Goal: Task Accomplishment & Management: Manage account settings

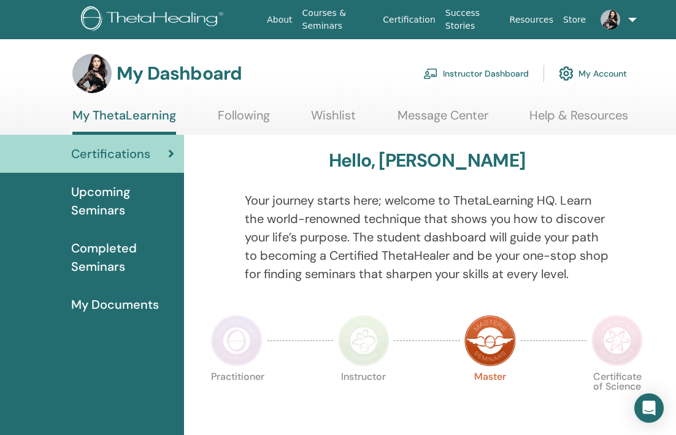
click at [513, 72] on link "Instructor Dashboard" at bounding box center [475, 73] width 105 height 27
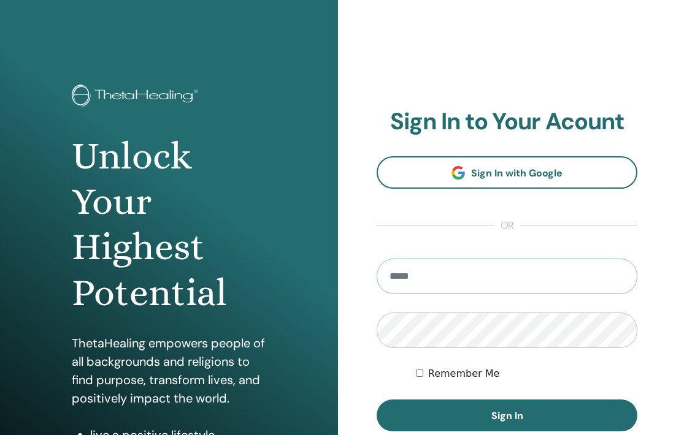
type input "**********"
click at [507, 416] on button "Sign In" at bounding box center [507, 416] width 261 height 32
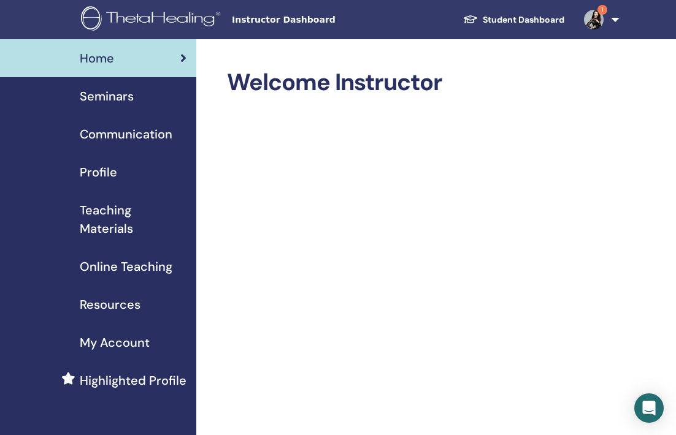
click at [586, 21] on img at bounding box center [594, 20] width 20 height 20
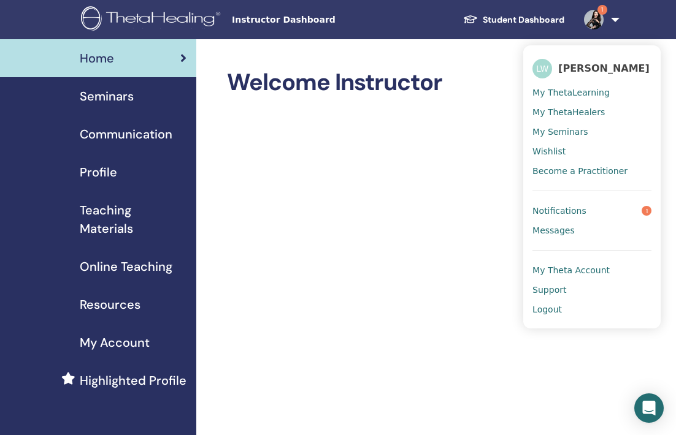
click at [499, 20] on link "Student Dashboard" at bounding box center [513, 20] width 121 height 23
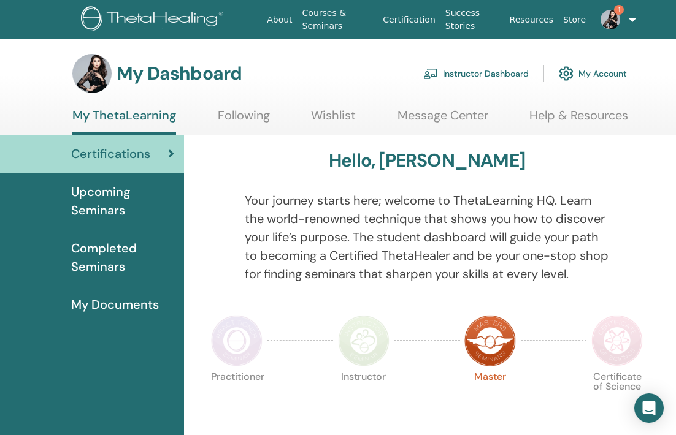
click at [472, 68] on link "Instructor Dashboard" at bounding box center [475, 73] width 105 height 27
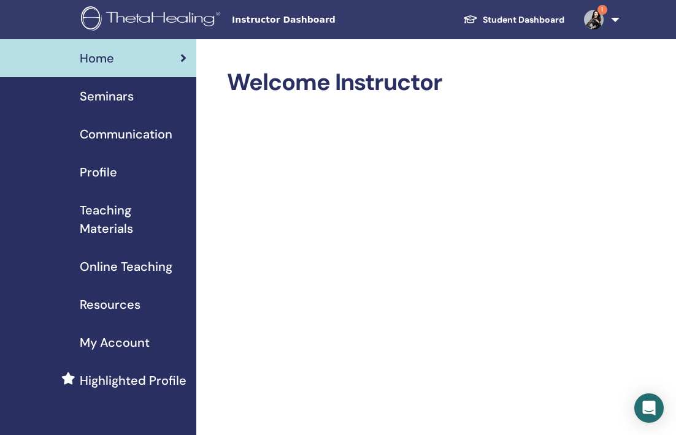
click at [109, 102] on span "Seminars" at bounding box center [107, 96] width 54 height 18
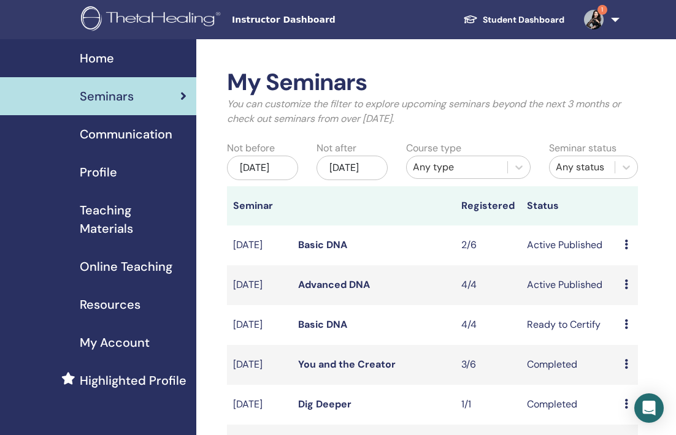
click at [323, 251] on link "Basic DNA" at bounding box center [322, 245] width 49 height 13
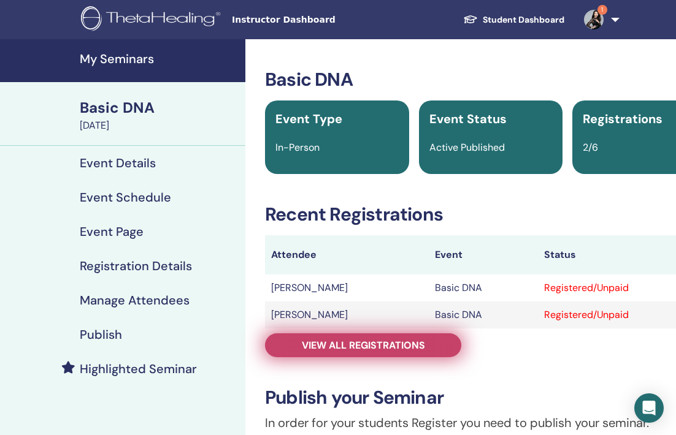
click at [378, 346] on span "View all registrations" at bounding box center [363, 345] width 123 height 13
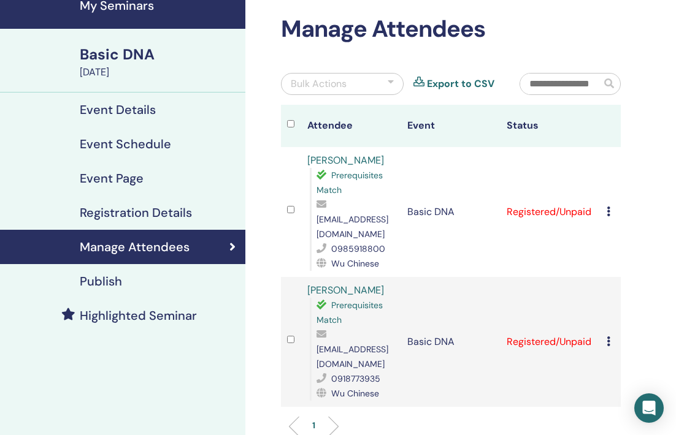
scroll to position [52, 0]
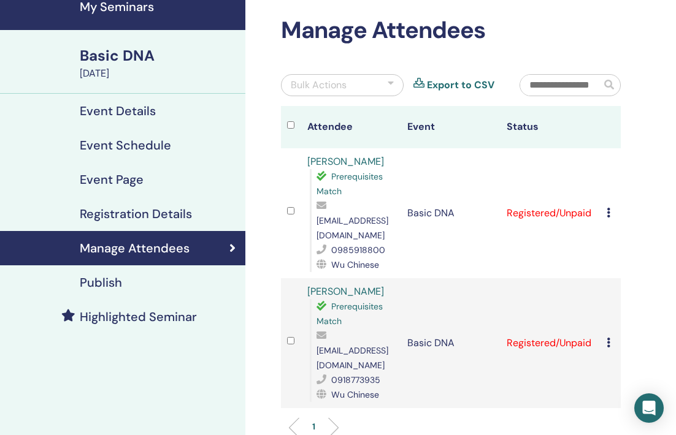
click at [340, 163] on link "Lingsu Lingsu" at bounding box center [345, 161] width 77 height 13
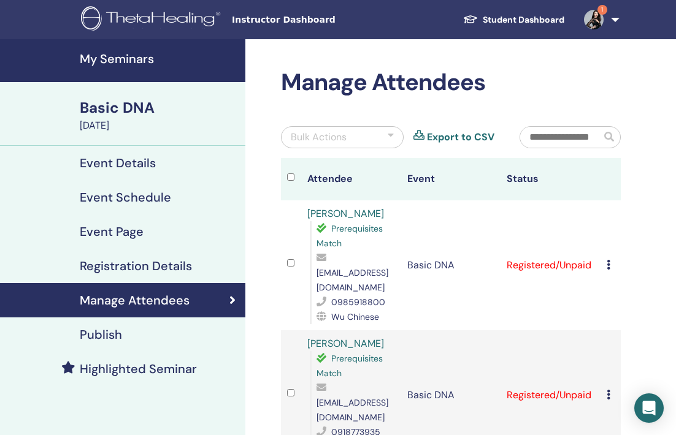
scroll to position [0, 0]
click at [503, 23] on link "Student Dashboard" at bounding box center [513, 20] width 121 height 23
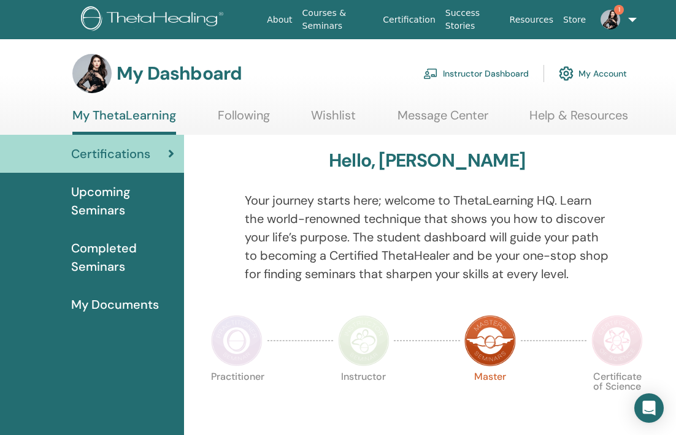
click at [101, 208] on span "Upcoming Seminars" at bounding box center [122, 201] width 103 height 37
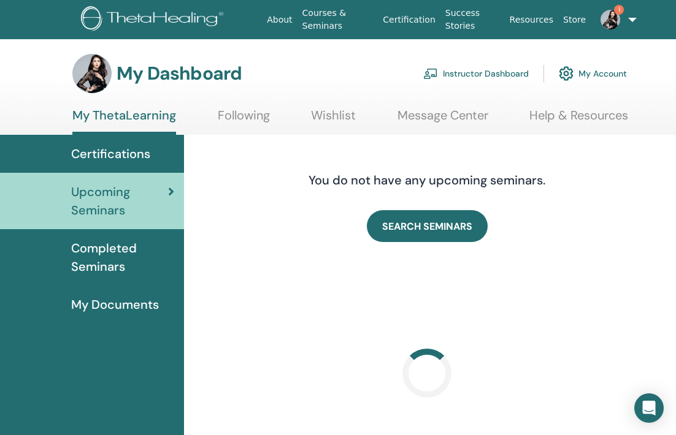
click at [119, 158] on span "Certifications" at bounding box center [110, 154] width 79 height 18
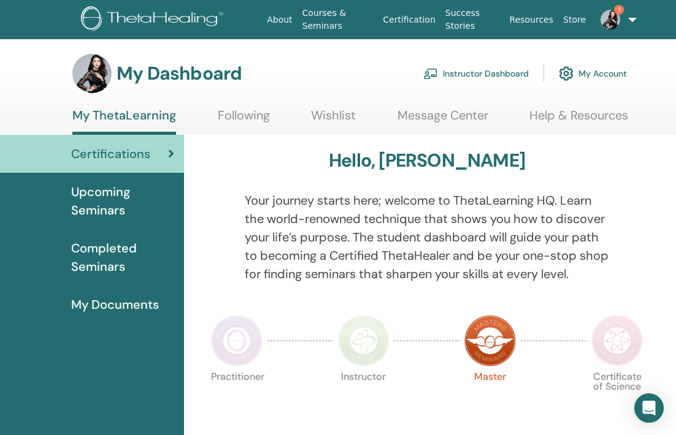
click at [473, 71] on link "Instructor Dashboard" at bounding box center [475, 73] width 105 height 27
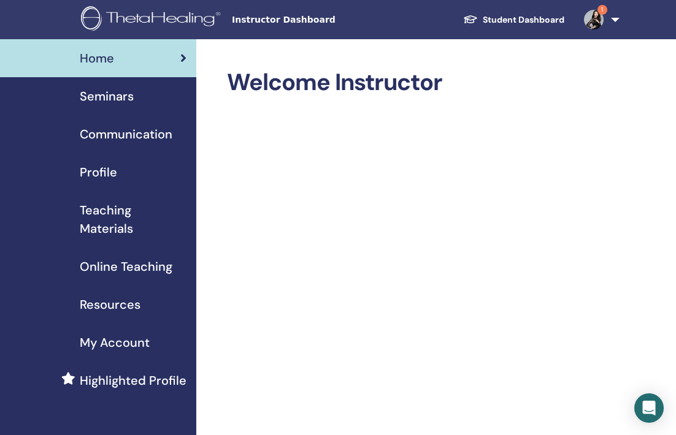
click at [511, 21] on link "Student Dashboard" at bounding box center [513, 20] width 121 height 23
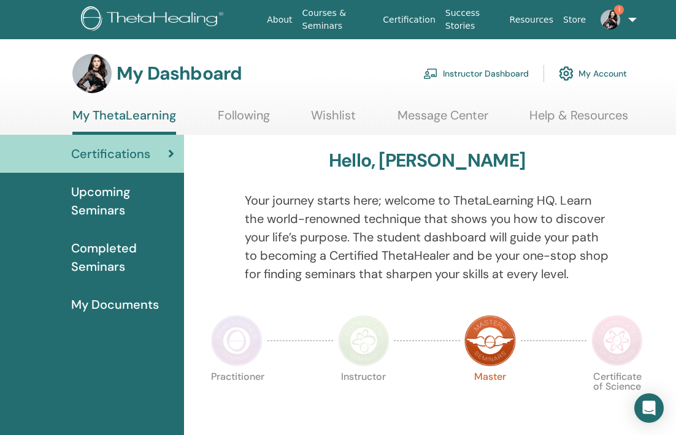
click at [483, 75] on link "Instructor Dashboard" at bounding box center [475, 73] width 105 height 27
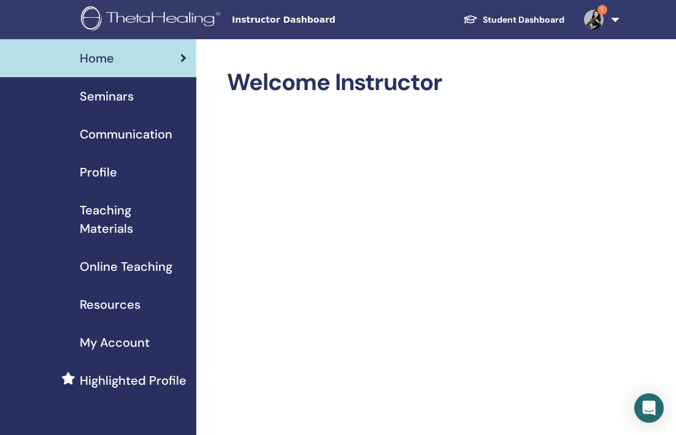
click at [597, 21] on img at bounding box center [594, 20] width 20 height 20
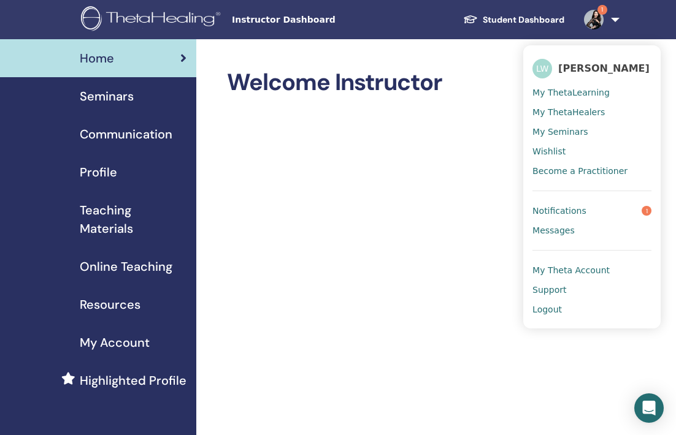
click at [583, 205] on span "Notifications" at bounding box center [559, 210] width 54 height 11
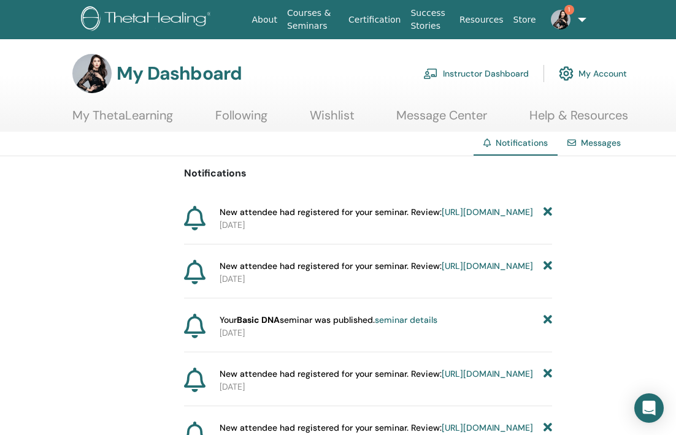
click at [560, 23] on img at bounding box center [561, 20] width 20 height 20
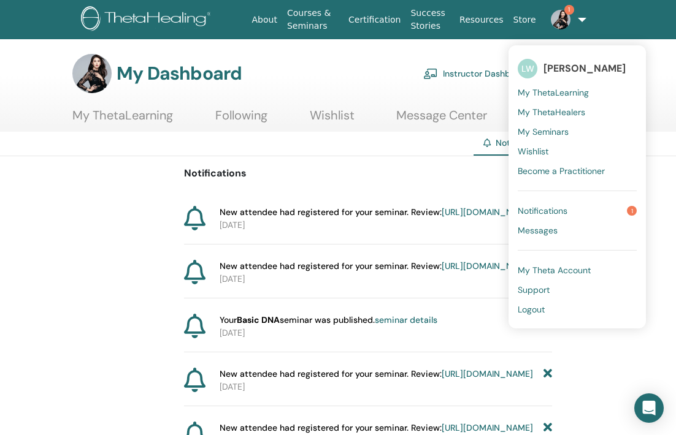
click at [545, 217] on link "Notifications 1" at bounding box center [577, 211] width 119 height 20
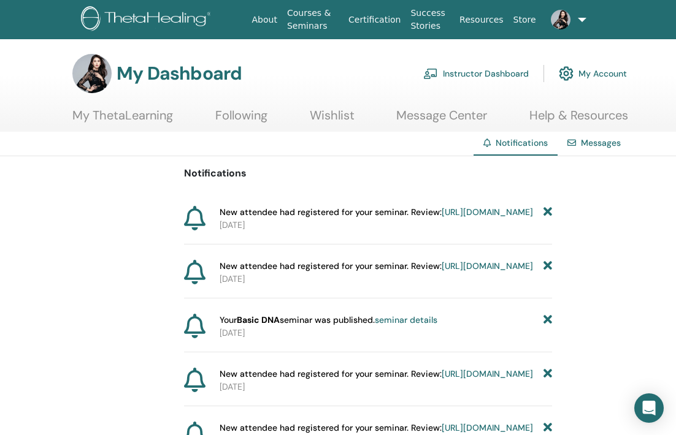
click at [502, 74] on link "Instructor Dashboard" at bounding box center [475, 73] width 105 height 27
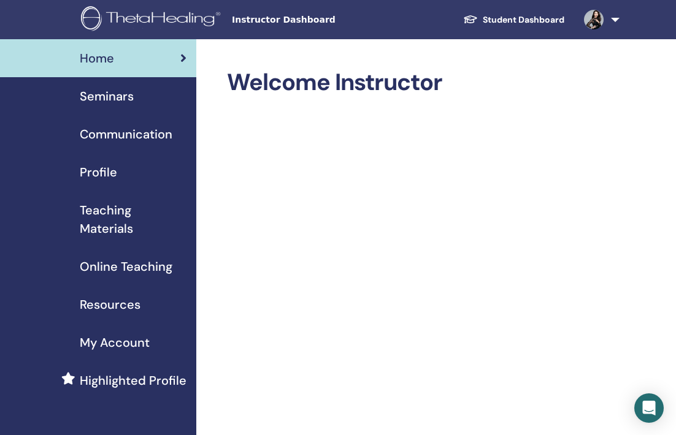
click at [104, 101] on span "Seminars" at bounding box center [107, 96] width 54 height 18
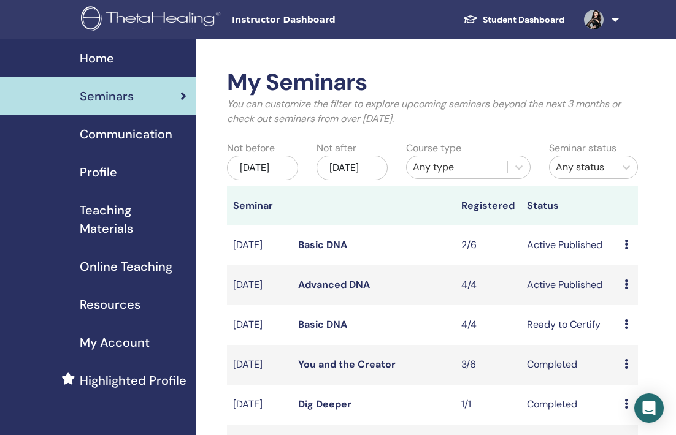
click at [310, 250] on link "Basic DNA" at bounding box center [322, 245] width 49 height 13
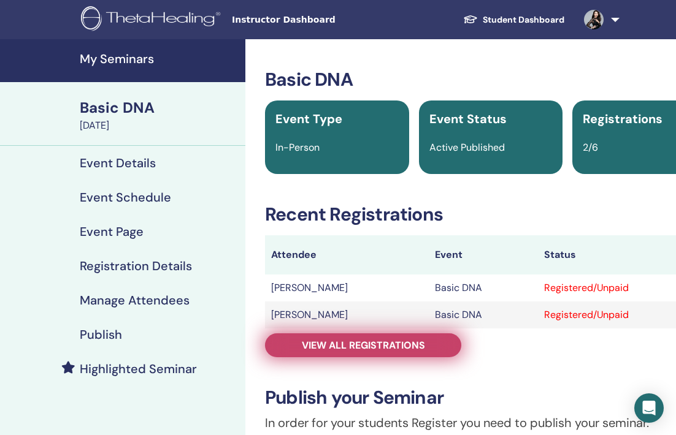
click at [400, 353] on link "View all registrations" at bounding box center [363, 346] width 196 height 24
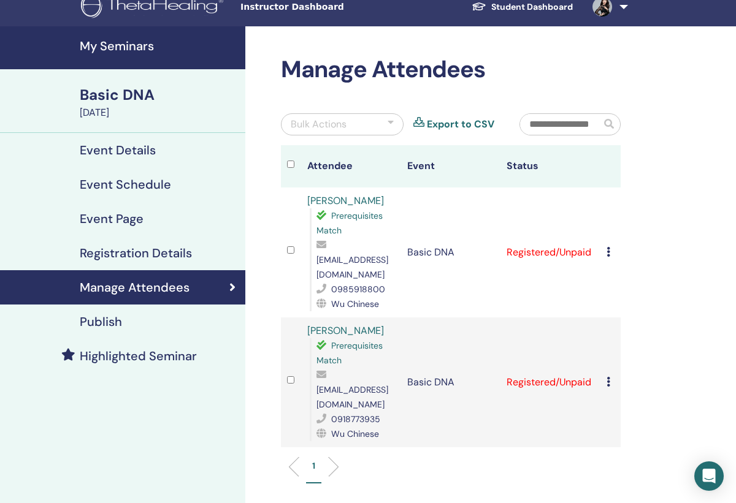
scroll to position [10, 0]
